Goal: Task Accomplishment & Management: Manage account settings

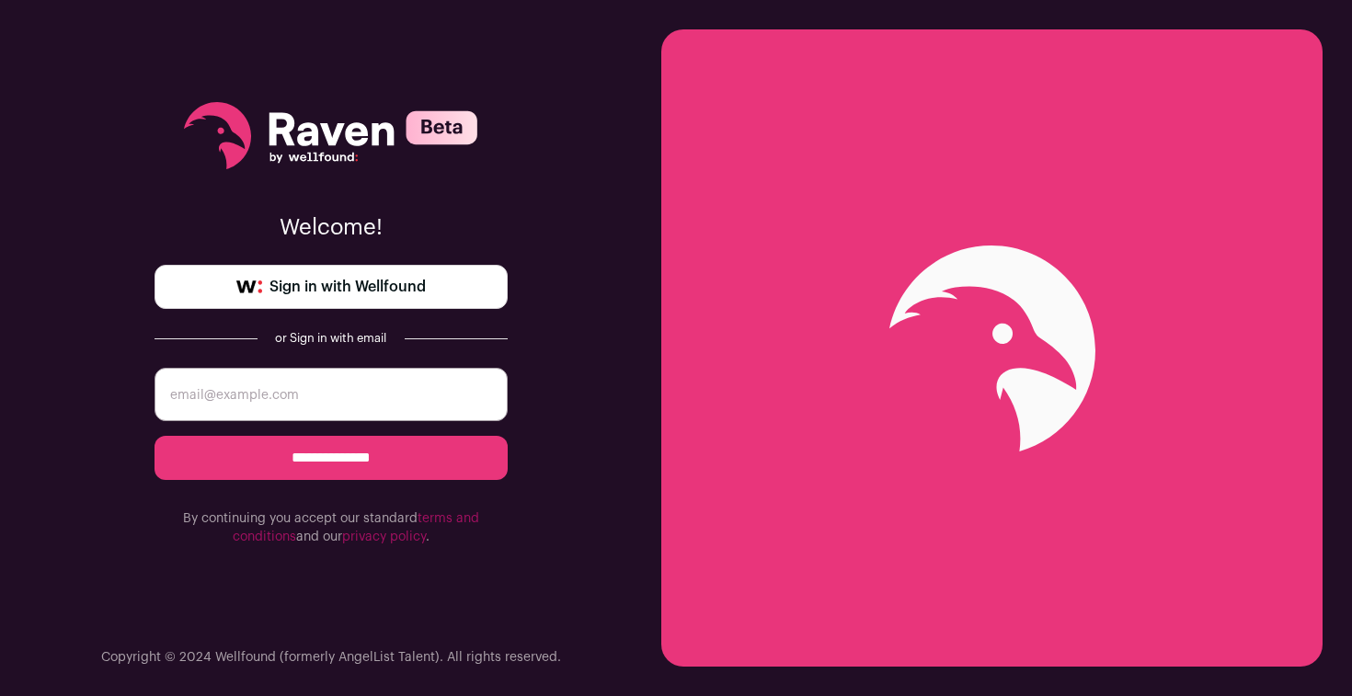
click at [289, 404] on input "email" at bounding box center [331, 394] width 353 height 53
click at [425, 452] on input "**********" at bounding box center [331, 458] width 353 height 44
click at [290, 390] on input "email" at bounding box center [331, 394] width 353 height 53
type input "shourieakul@gmail.com"
click at [155, 436] on input "**********" at bounding box center [331, 458] width 353 height 44
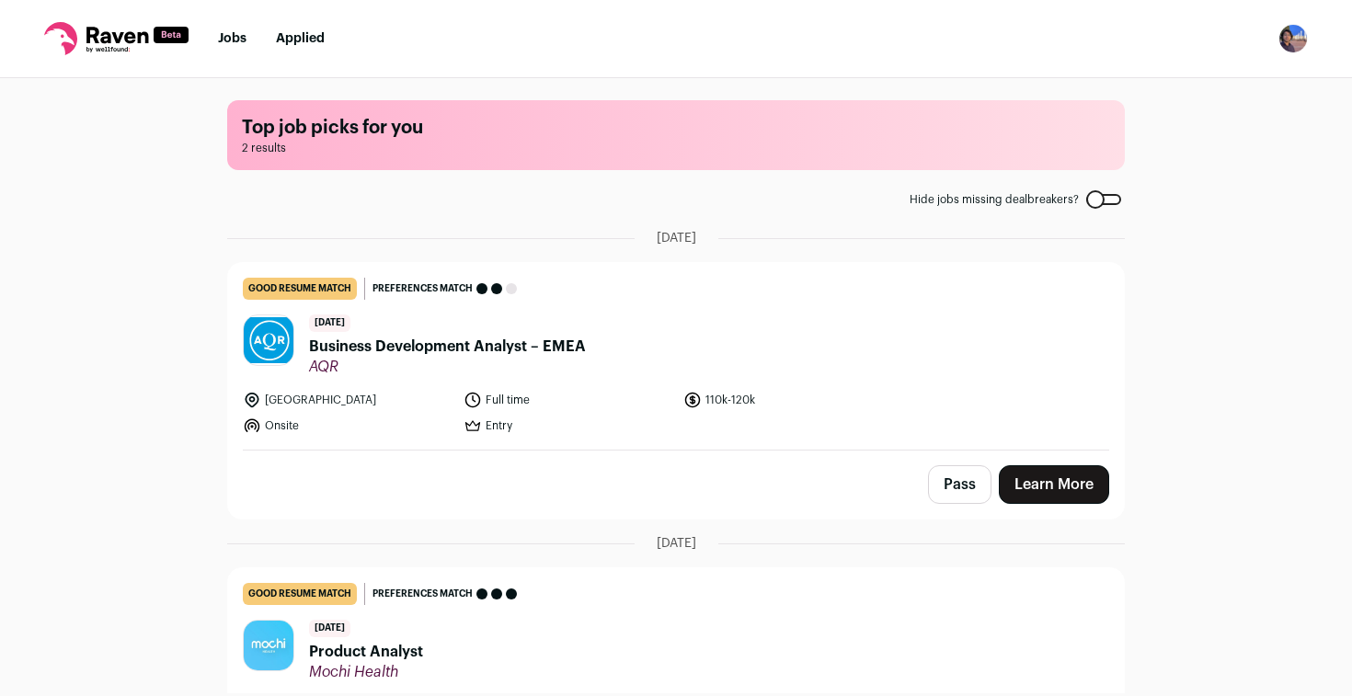
click at [1301, 49] on img "Open dropdown" at bounding box center [1292, 38] width 29 height 29
click at [1114, 88] on link "Settings" at bounding box center [1205, 85] width 203 height 44
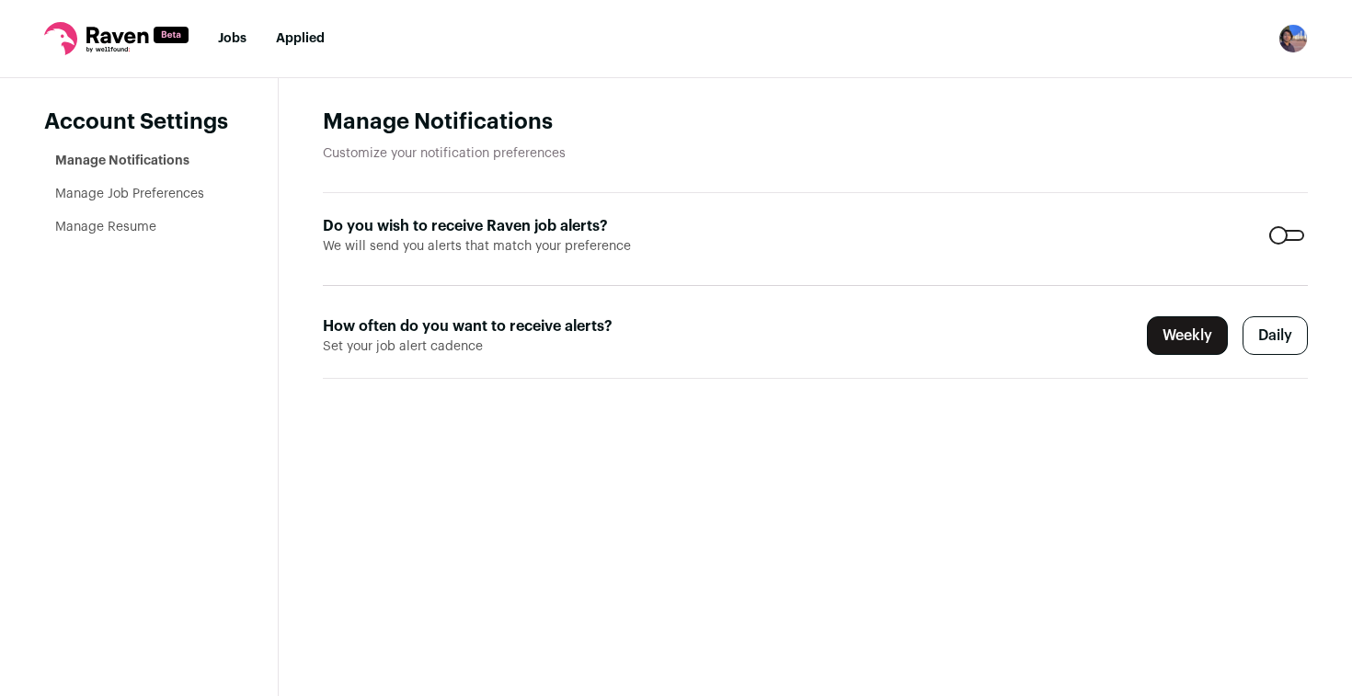
click at [1291, 230] on div at bounding box center [1286, 235] width 35 height 11
click at [916, 318] on form "Do you wish to receive Raven job alerts? We will send you alerts that match you…" at bounding box center [815, 286] width 985 height 186
click at [125, 200] on link "Manage Job Preferences" at bounding box center [129, 194] width 149 height 13
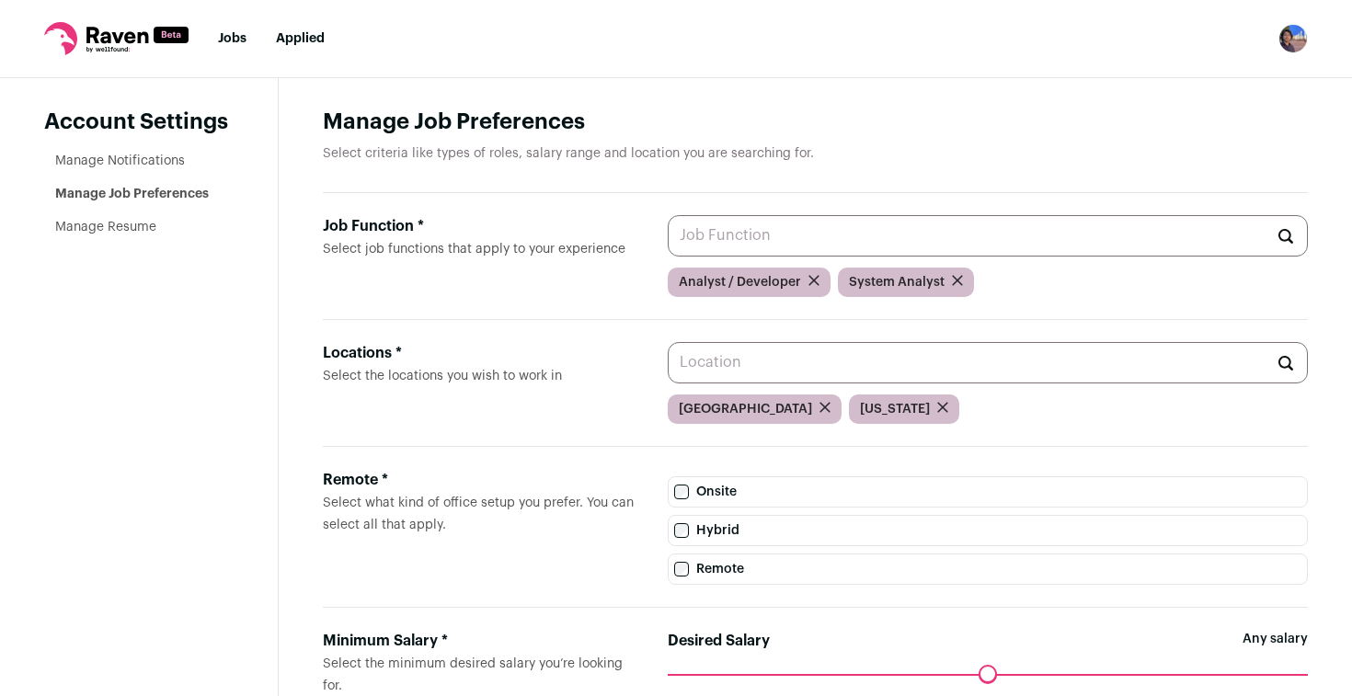
click at [78, 238] on aside "Account Settings Manage Notifications Manage Job Preferences Manage Resume" at bounding box center [139, 511] width 279 height 867
click at [78, 230] on link "Manage Resume" at bounding box center [105, 227] width 101 height 13
